Goal: Navigation & Orientation: Find specific page/section

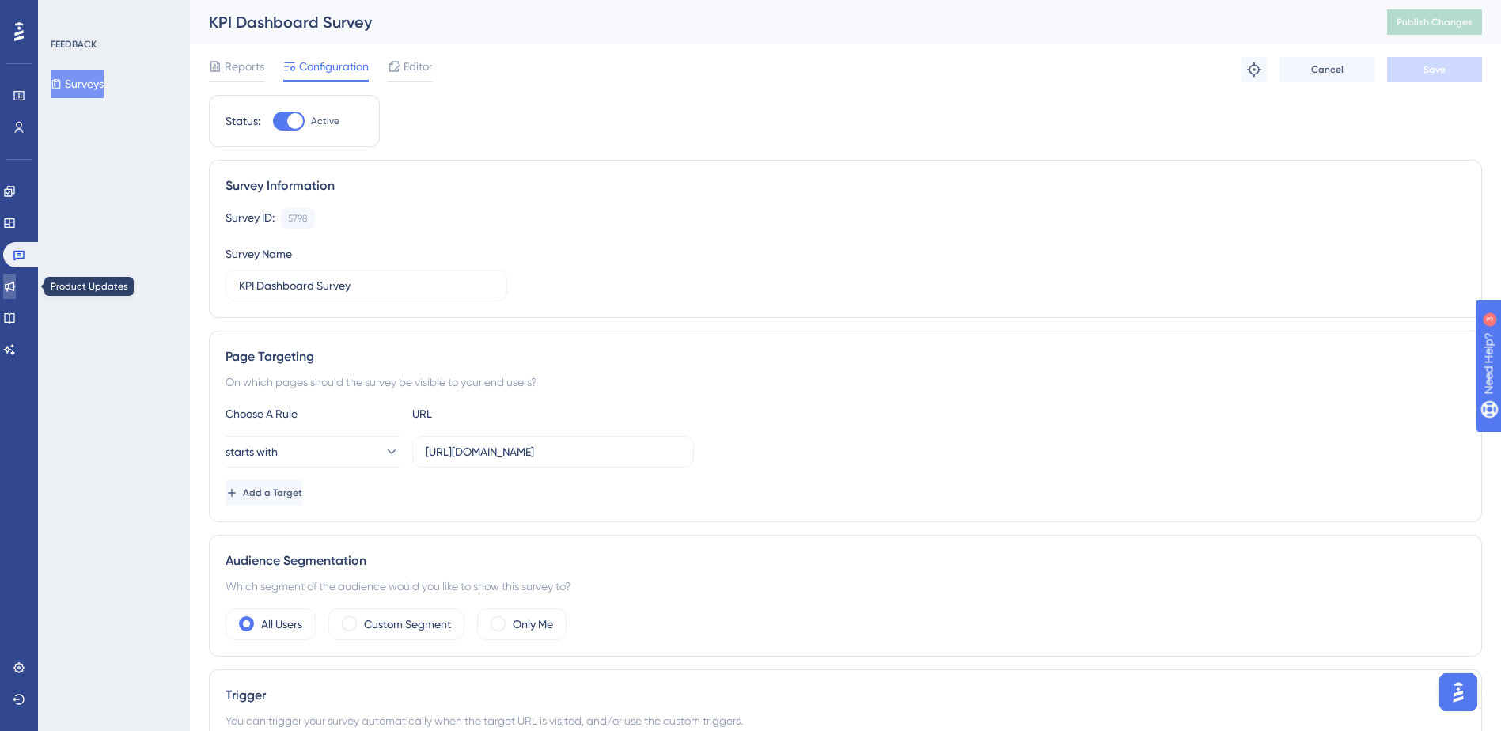
click at [13, 281] on icon at bounding box center [9, 286] width 13 height 13
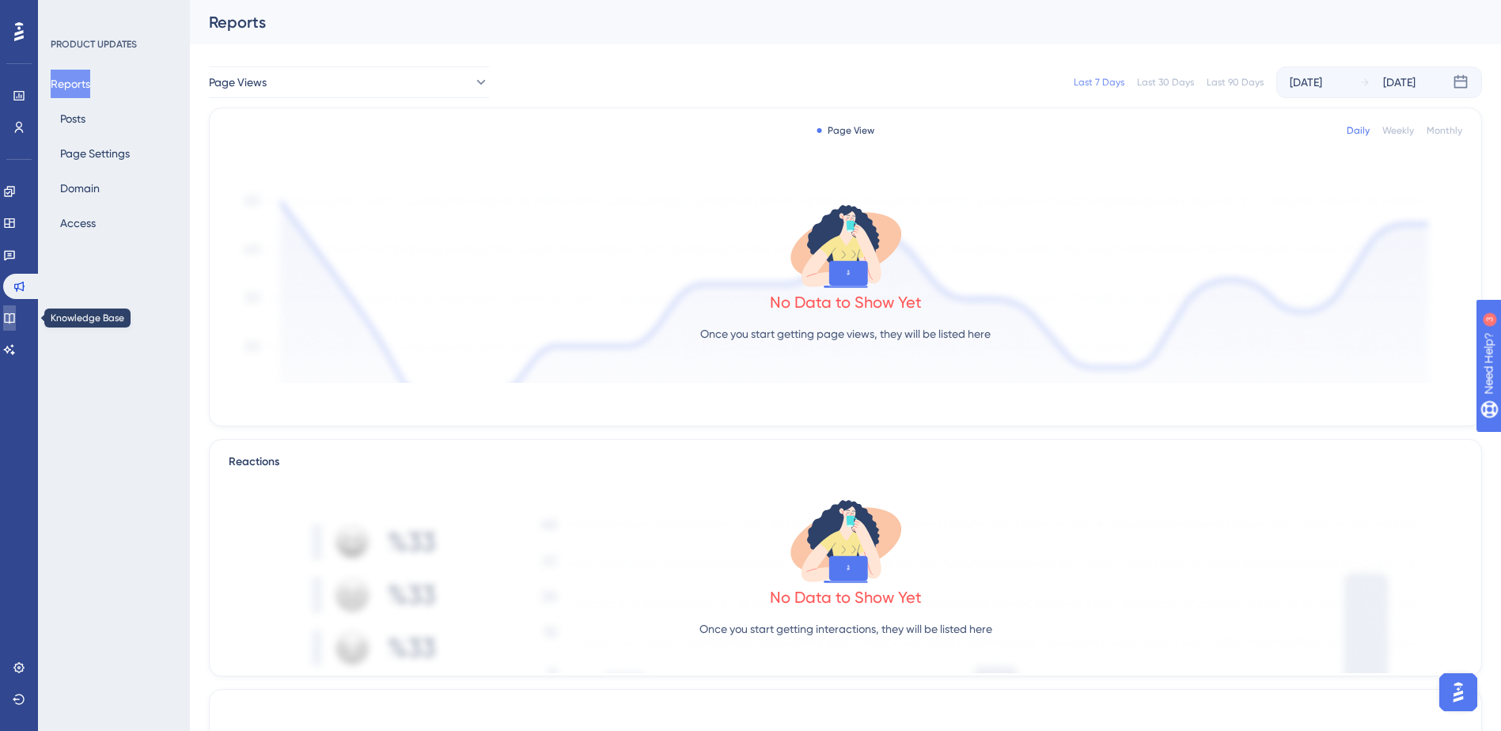
click at [16, 321] on icon at bounding box center [9, 318] width 13 height 13
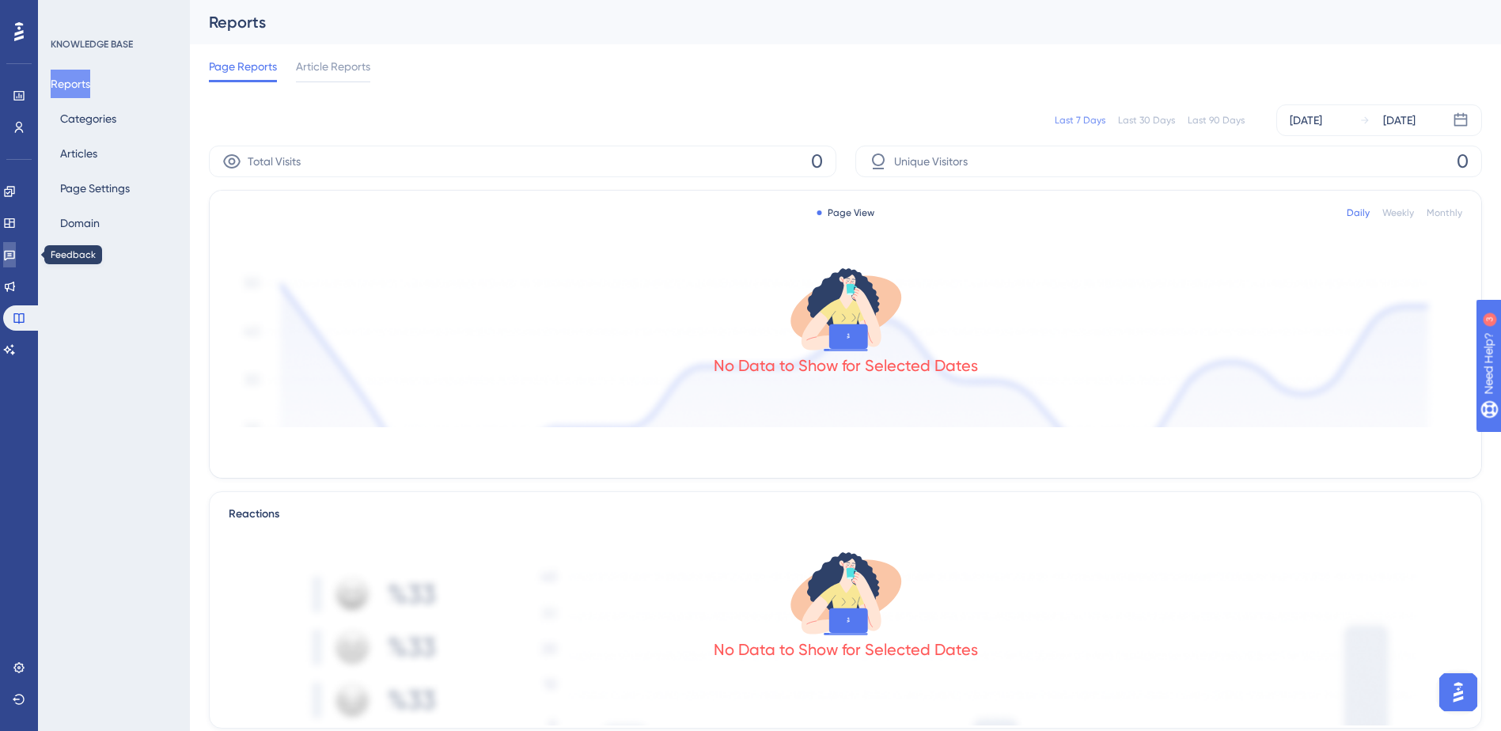
click at [15, 254] on icon at bounding box center [9, 256] width 11 height 10
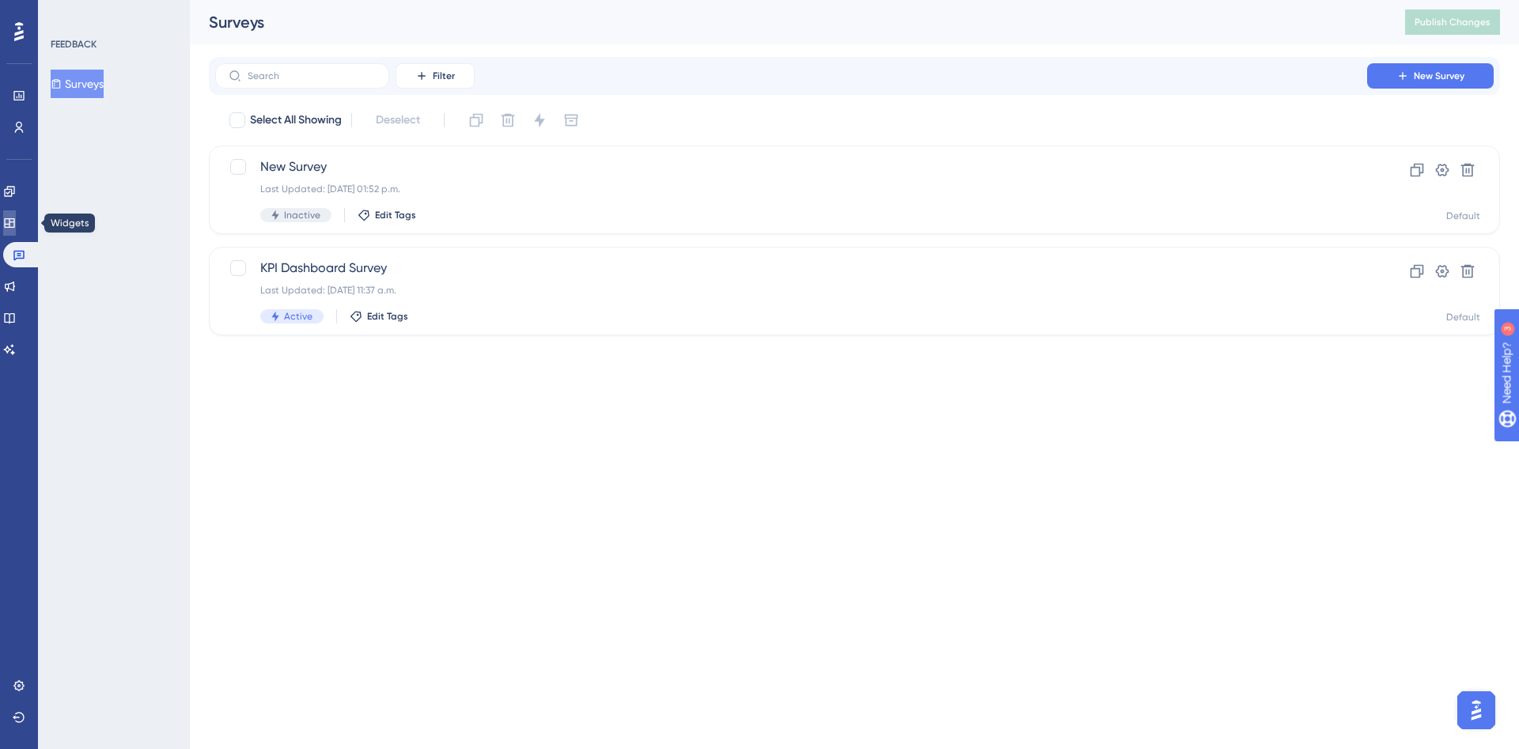
click at [16, 229] on icon at bounding box center [9, 223] width 13 height 13
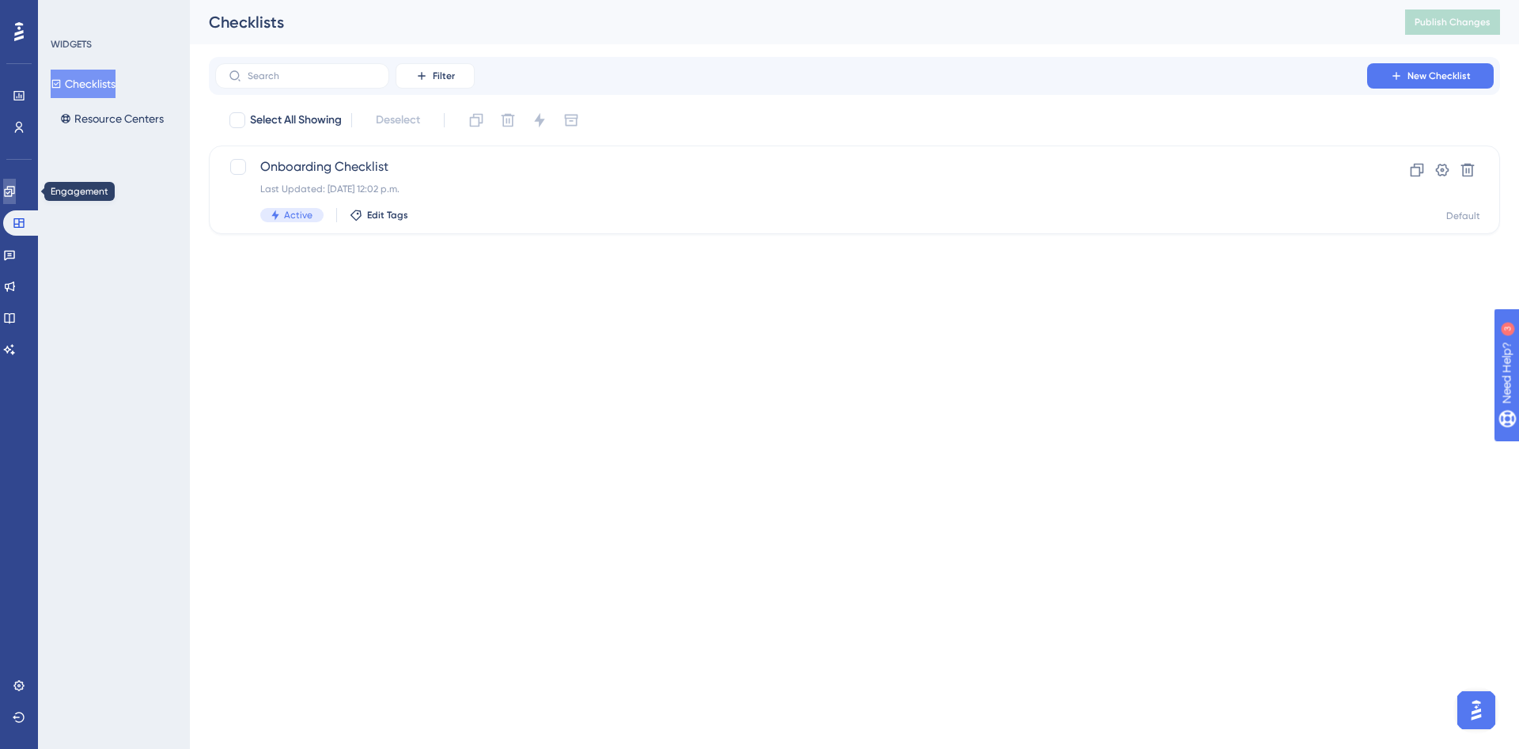
click at [14, 186] on icon at bounding box center [9, 191] width 10 height 10
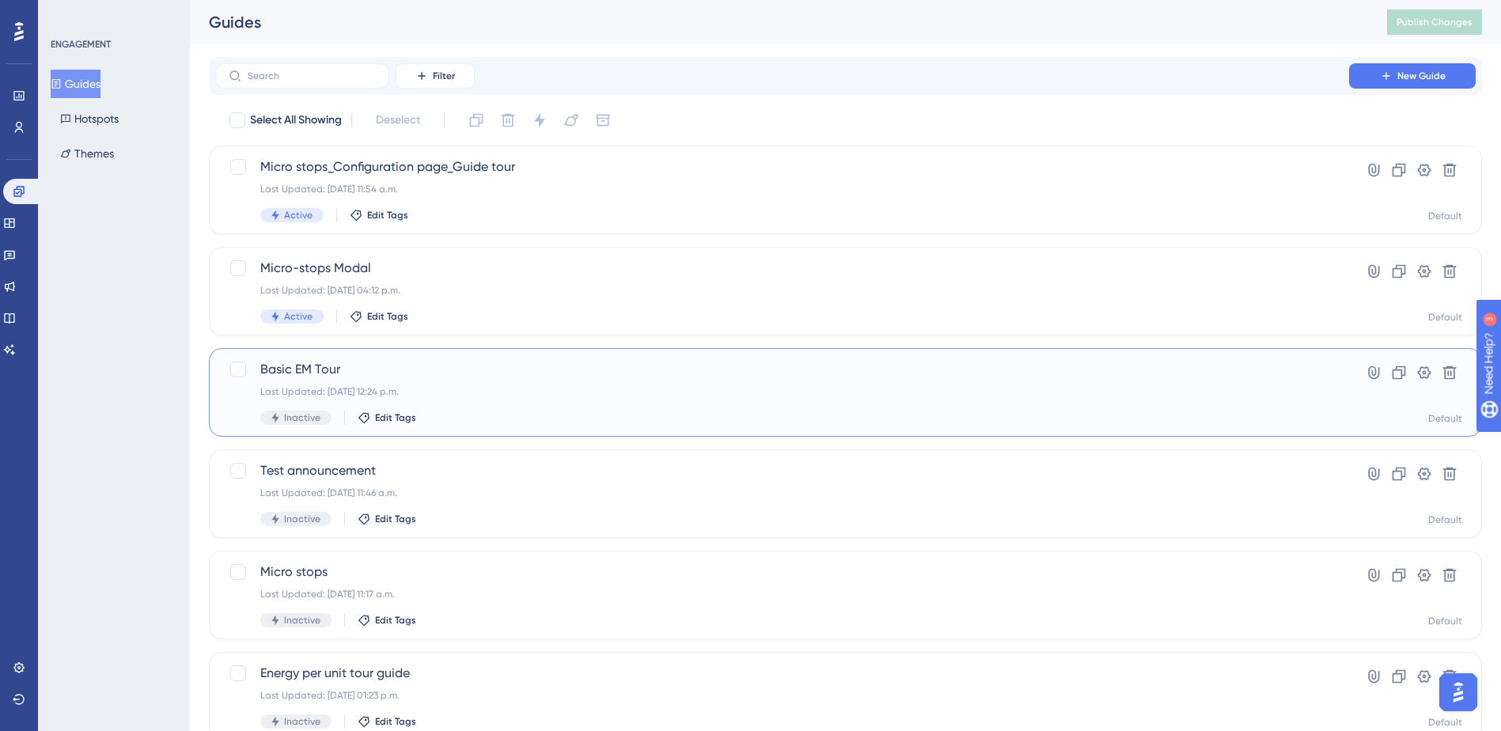
click at [358, 375] on span "Basic EM Tour" at bounding box center [782, 369] width 1044 height 19
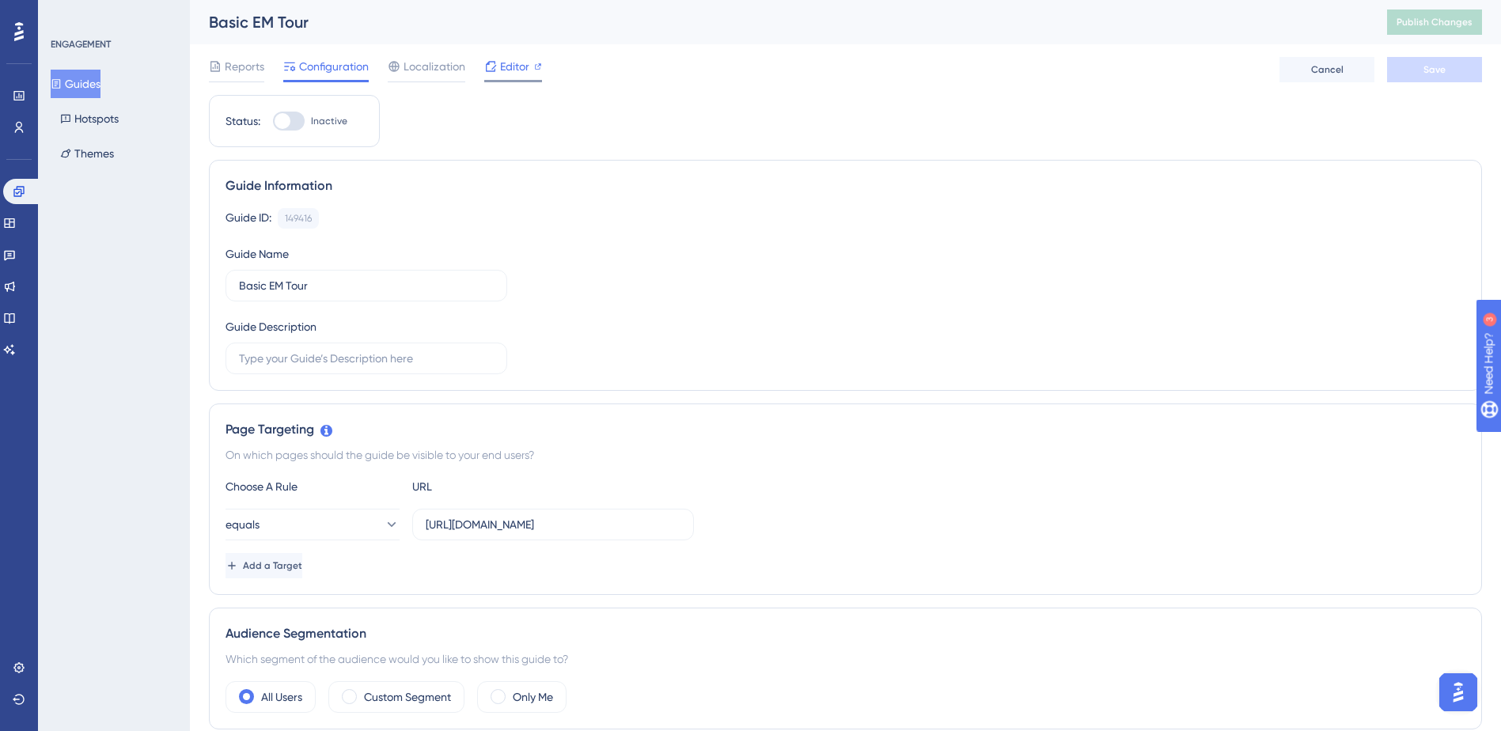
click at [501, 62] on span "Editor" at bounding box center [514, 66] width 29 height 19
